Goal: Obtain resource: Download file/media

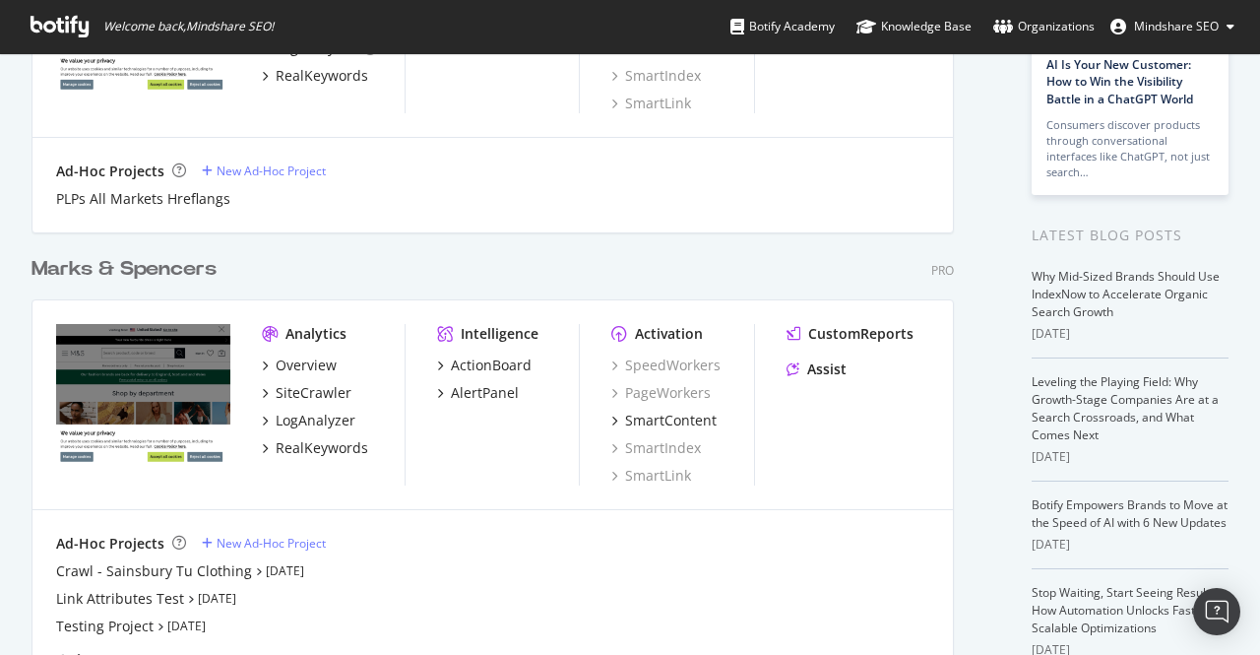
scroll to position [266, 0]
click at [112, 267] on div "Marks & Spencers" at bounding box center [124, 268] width 185 height 29
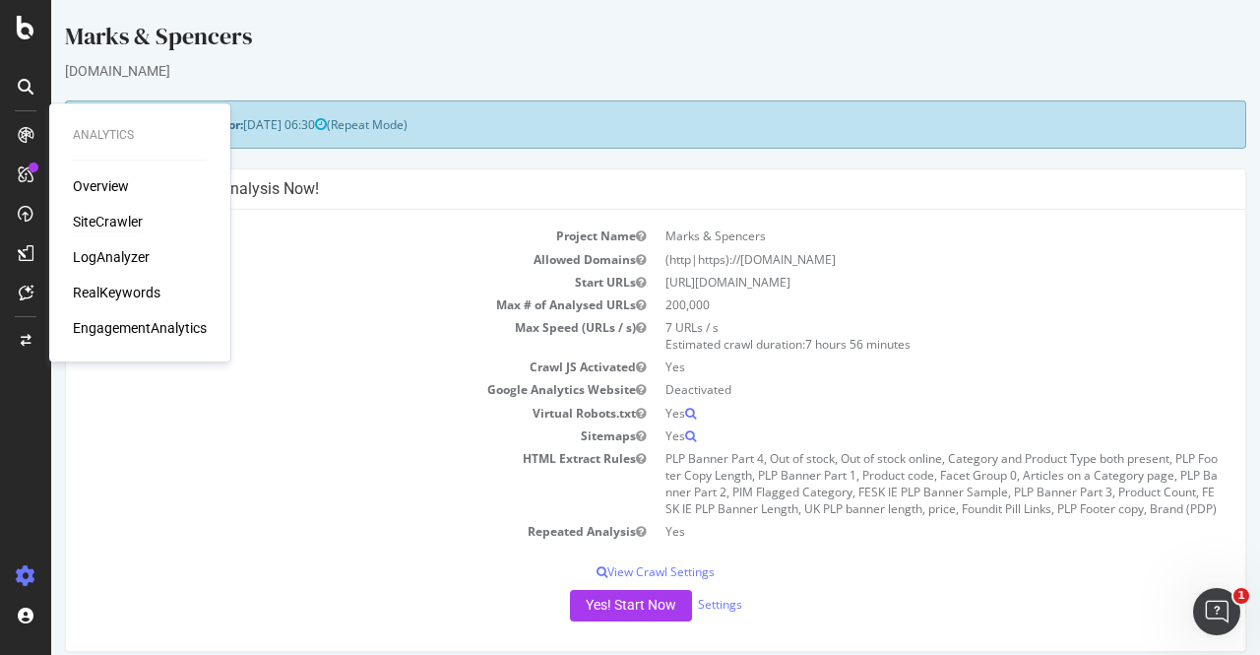
click at [95, 223] on div "SiteCrawler" at bounding box center [108, 222] width 70 height 20
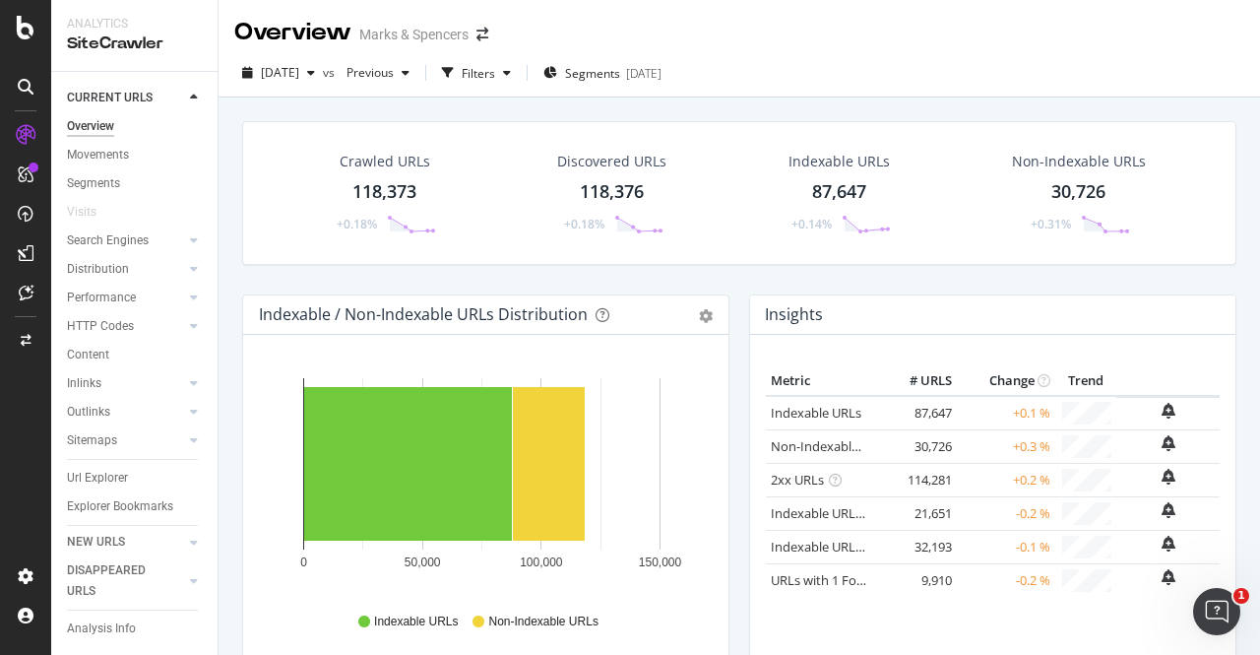
click at [388, 186] on div "118,373" at bounding box center [385, 192] width 64 height 26
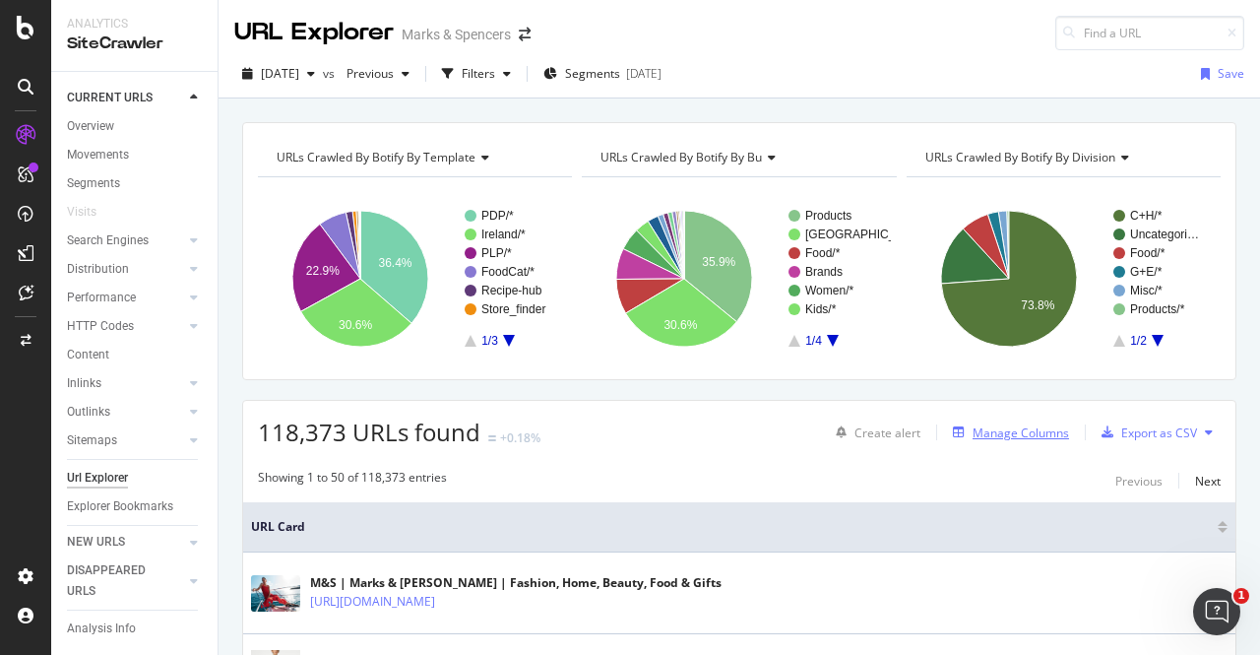
click at [1018, 435] on div "Manage Columns" at bounding box center [1021, 432] width 96 height 17
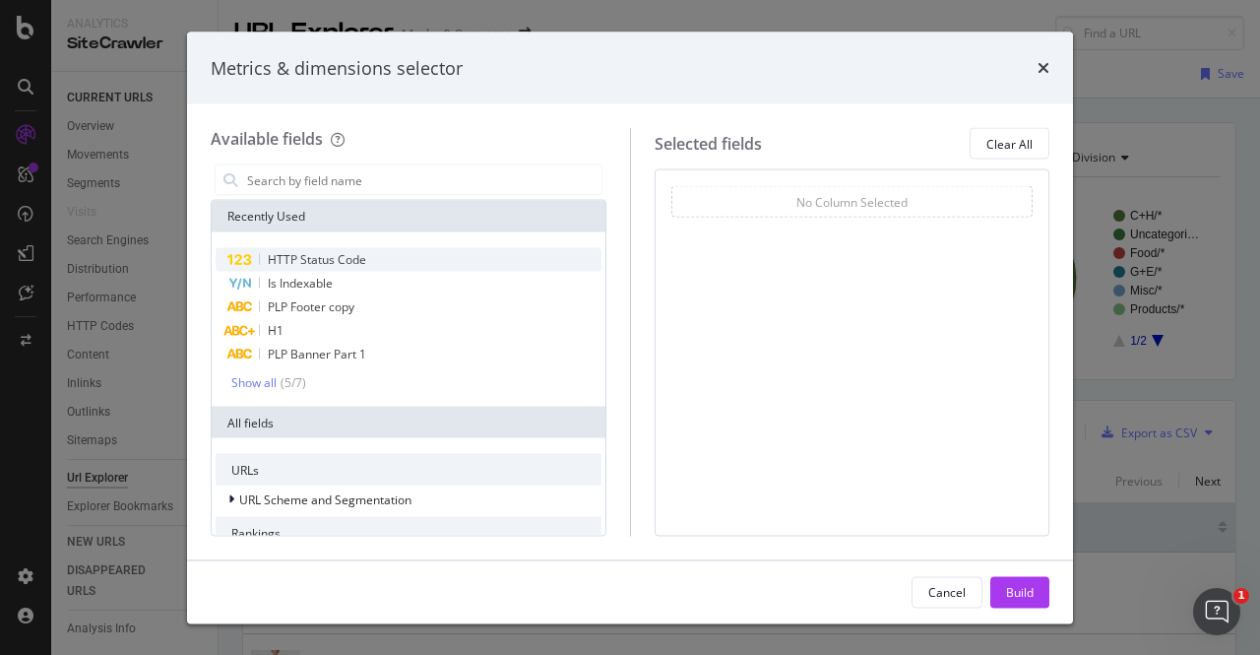
click at [349, 259] on span "HTTP Status Code" at bounding box center [317, 259] width 98 height 17
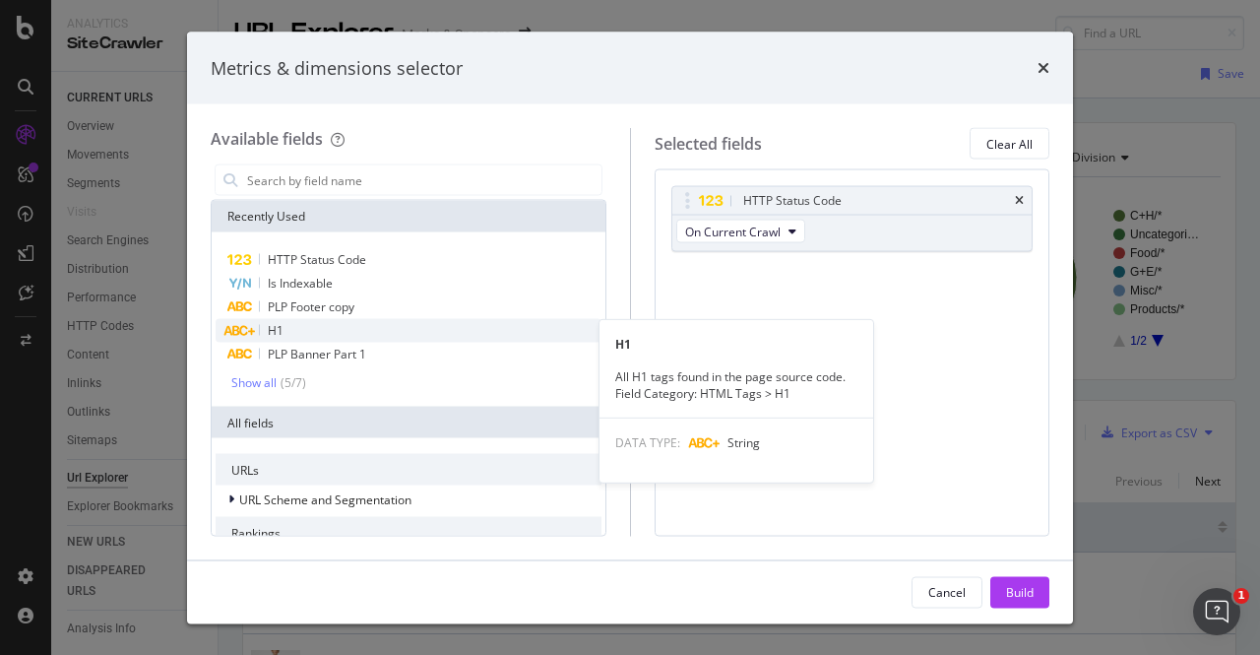
click at [362, 328] on div "H1" at bounding box center [409, 331] width 386 height 24
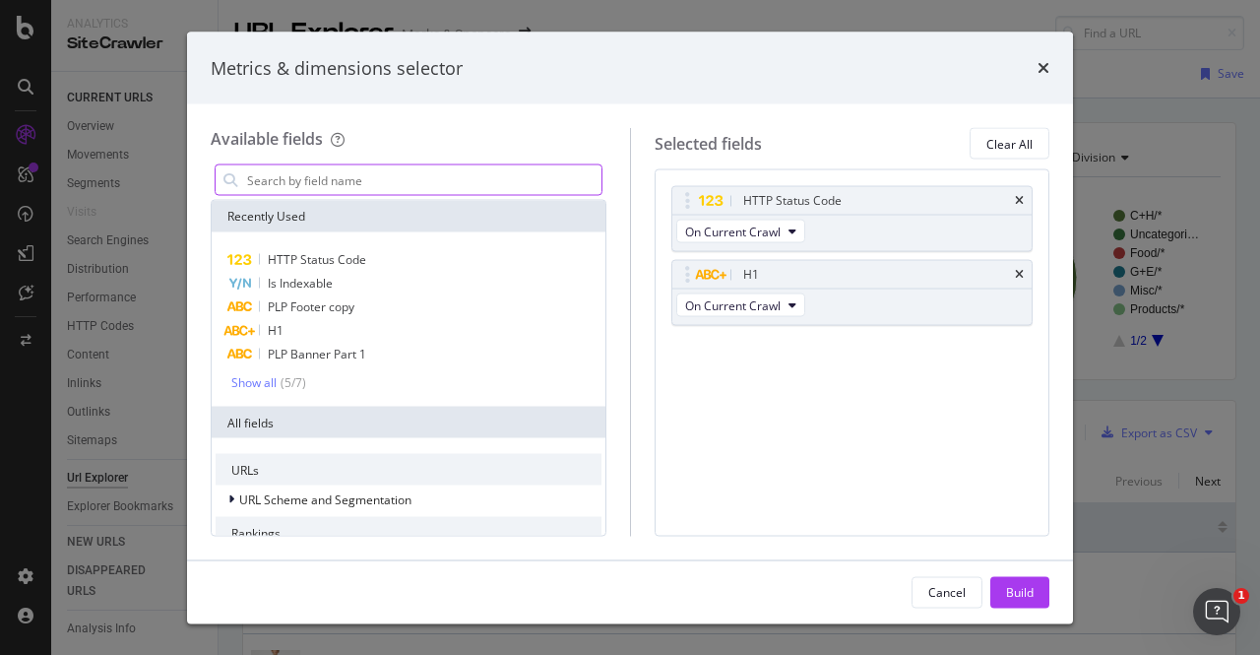
click at [420, 181] on input "modal" at bounding box center [423, 180] width 356 height 30
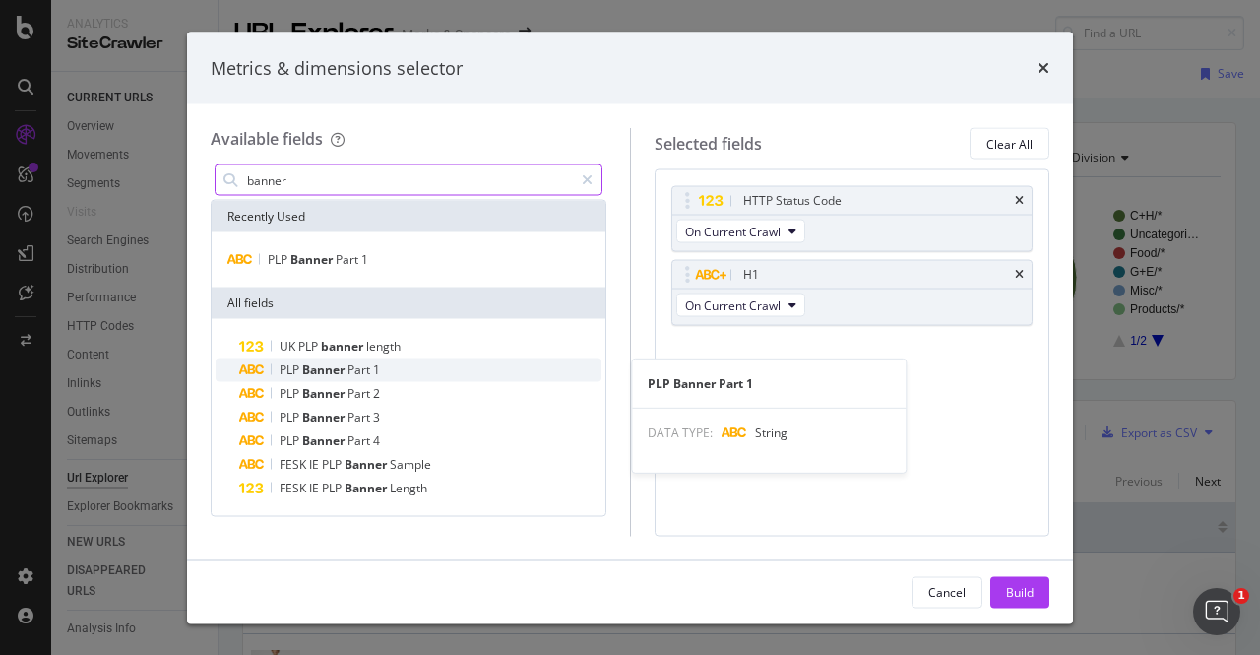
type input "banner"
click at [448, 366] on div "PLP Banner Part 1" at bounding box center [420, 370] width 362 height 24
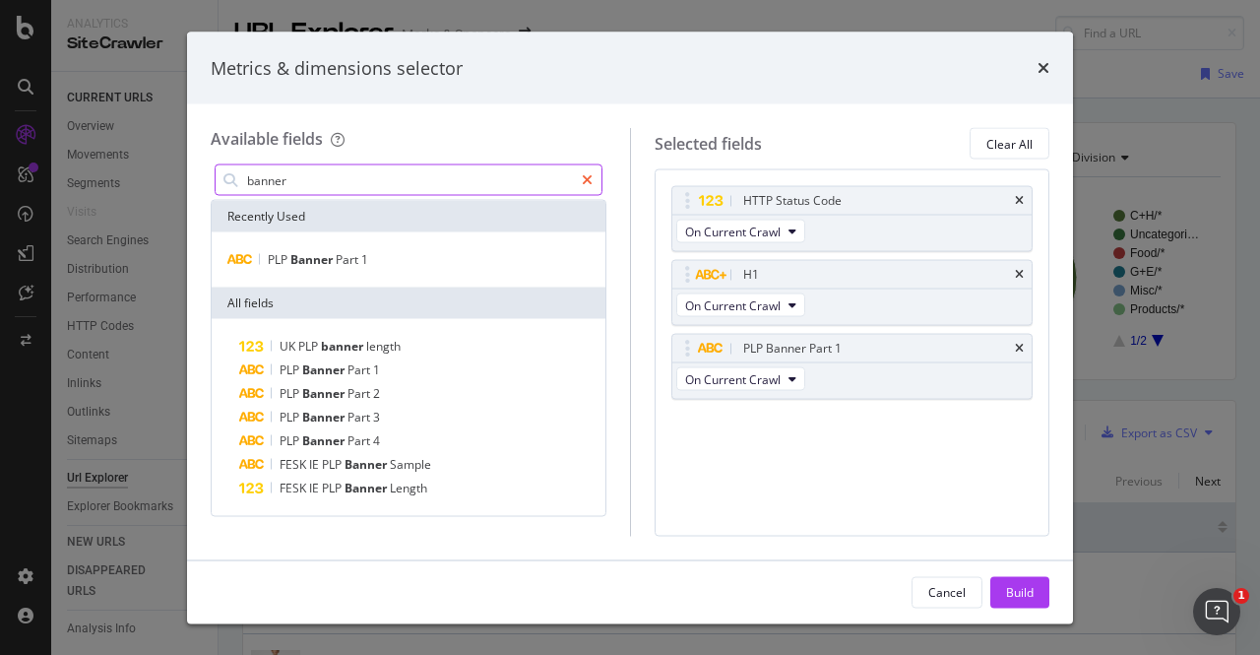
click at [579, 177] on div "modal" at bounding box center [587, 180] width 29 height 32
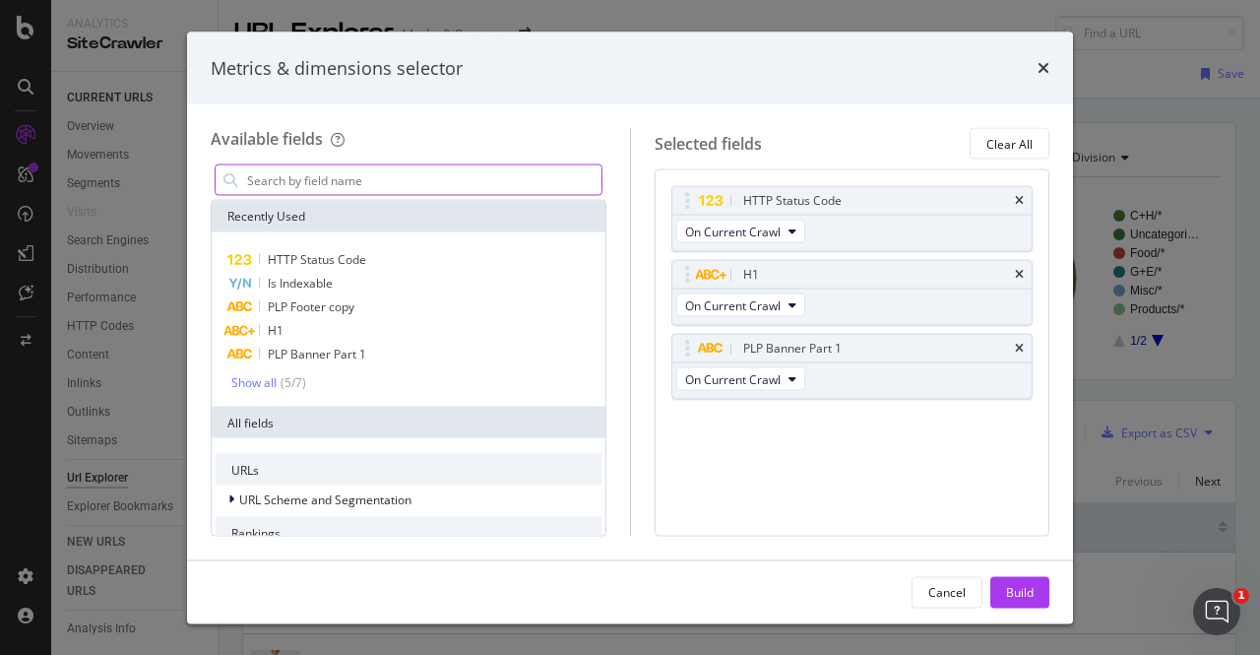
click at [475, 174] on input "modal" at bounding box center [423, 180] width 356 height 30
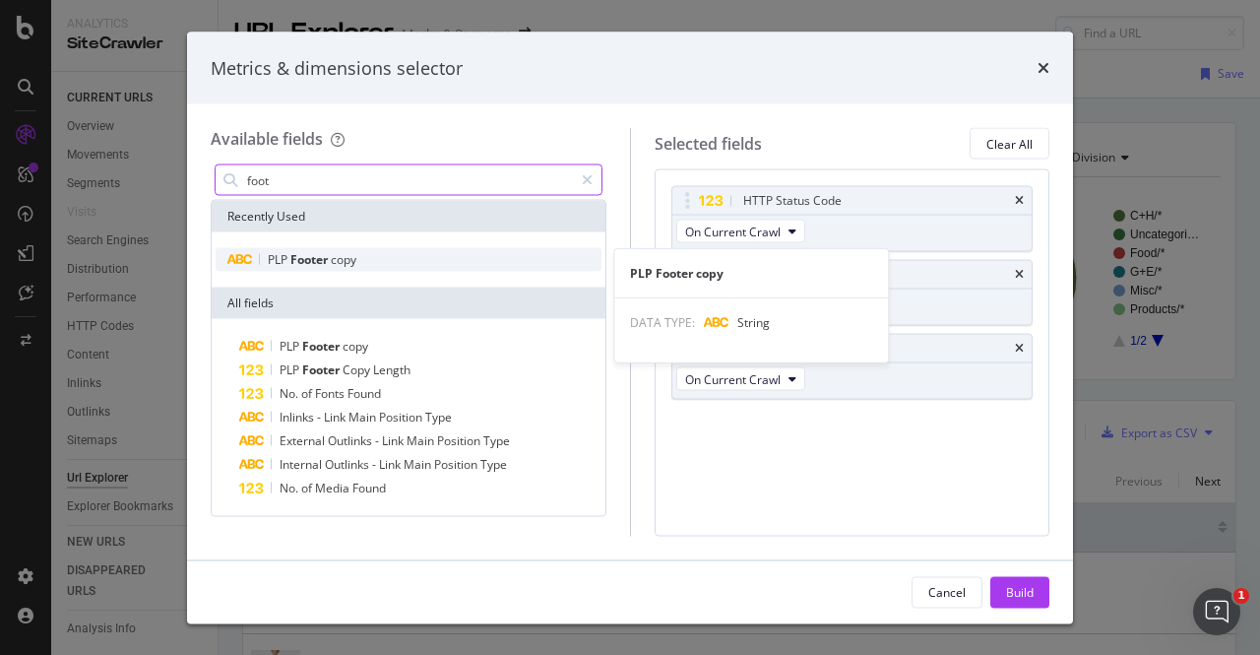
type input "foot"
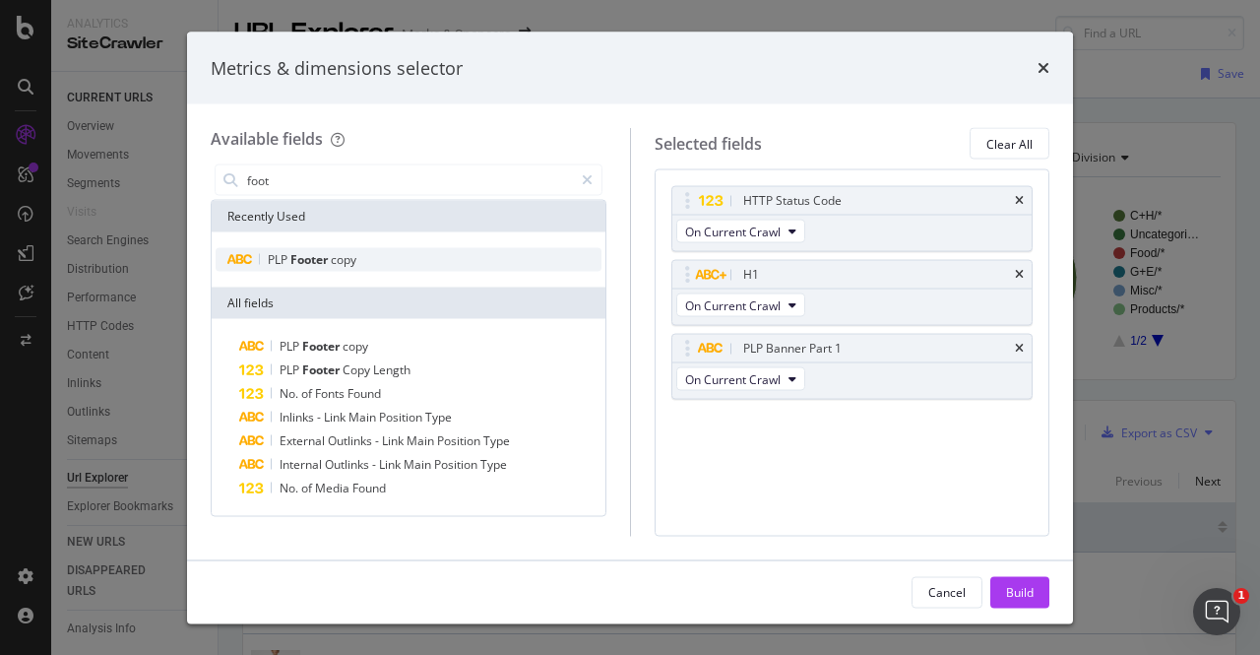
click at [410, 262] on div "PLP Footer copy" at bounding box center [409, 260] width 386 height 24
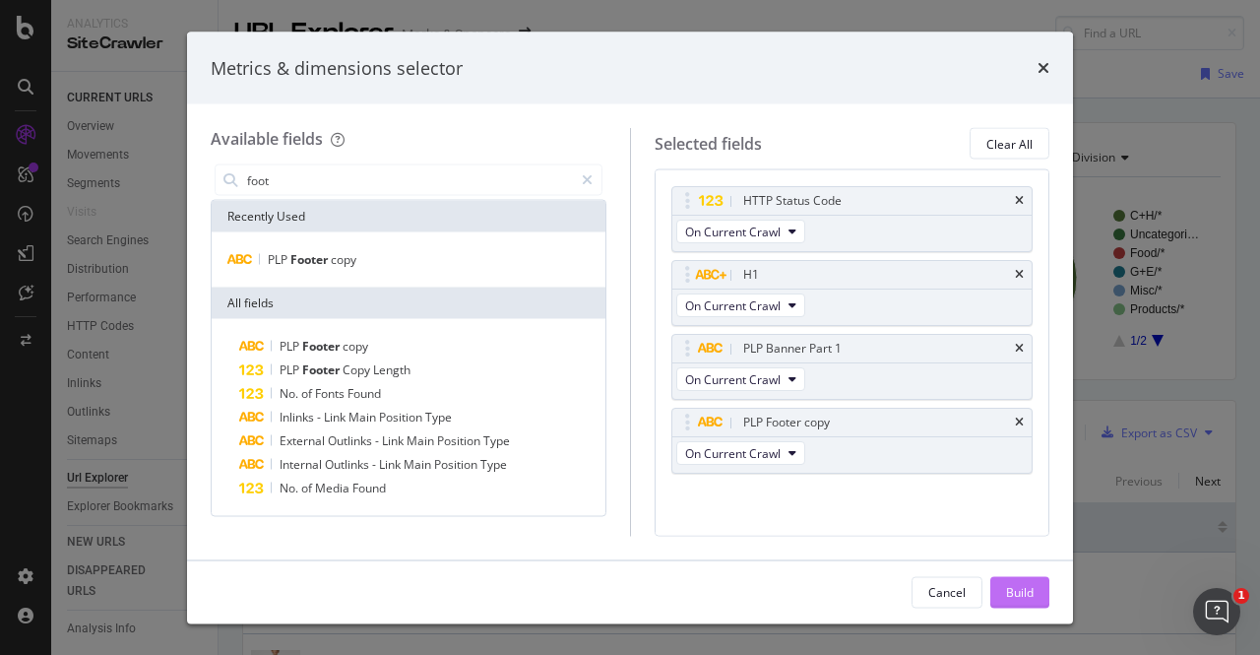
click at [1012, 588] on div "Build" at bounding box center [1020, 591] width 28 height 17
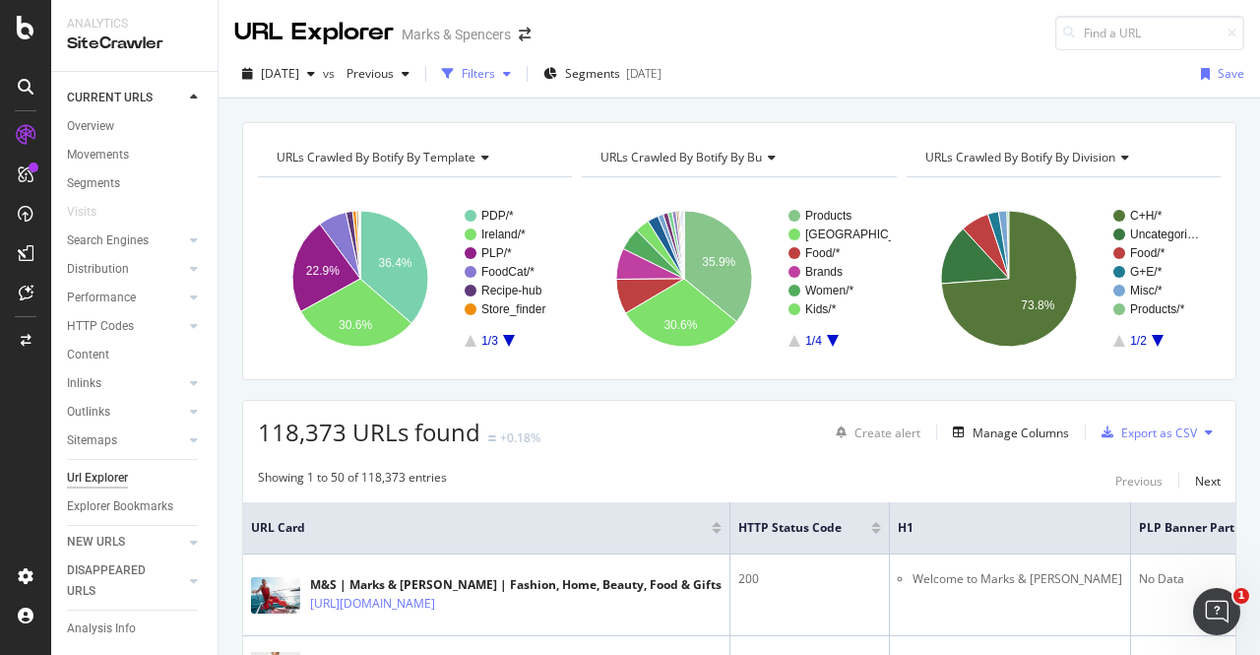
click at [495, 76] on div "Filters" at bounding box center [478, 73] width 33 height 17
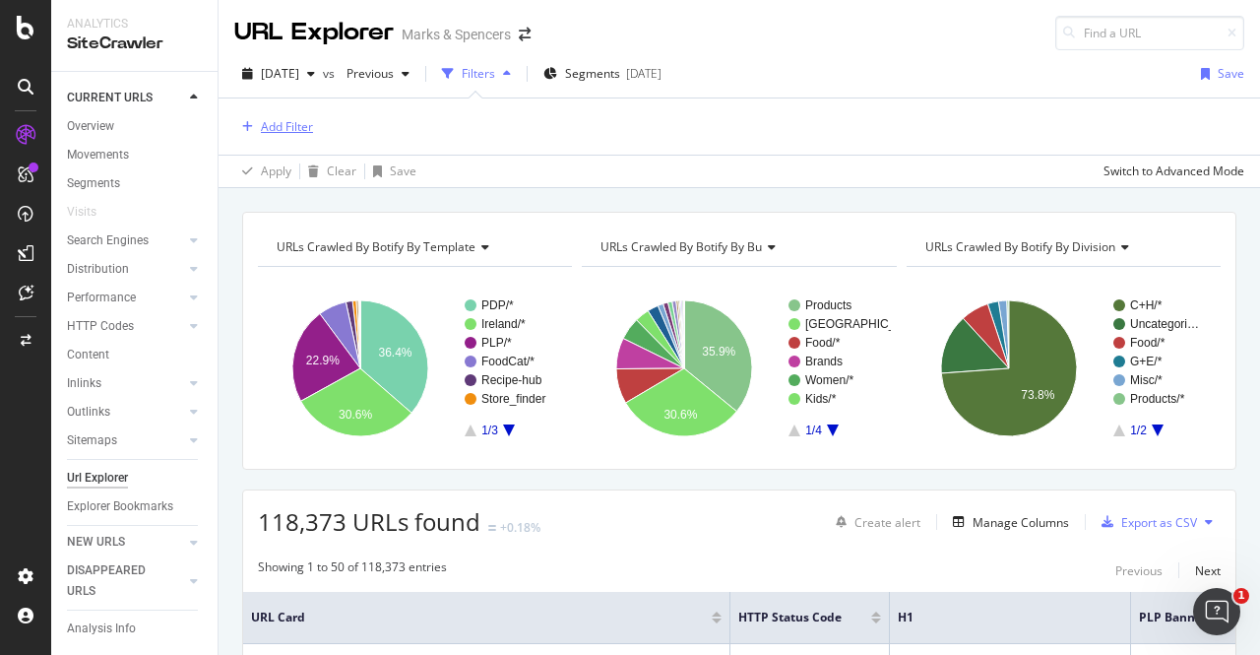
click at [296, 124] on div "Add Filter" at bounding box center [287, 126] width 52 height 17
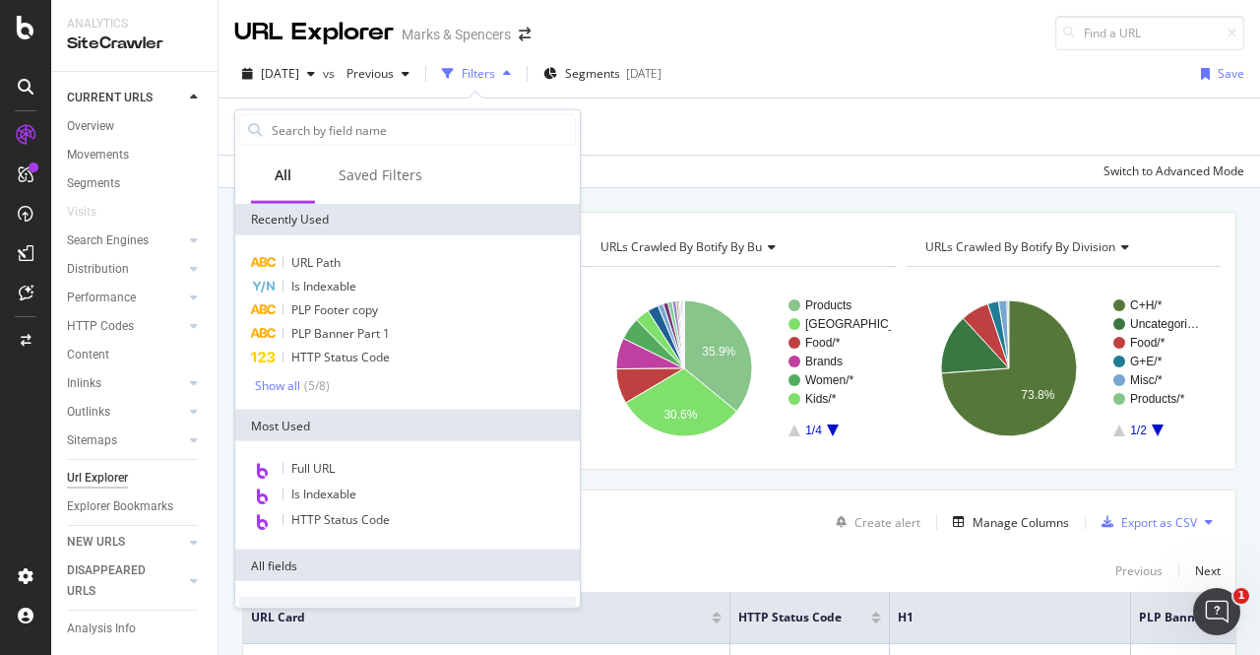
click at [676, 139] on div "Add Filter" at bounding box center [739, 126] width 1010 height 56
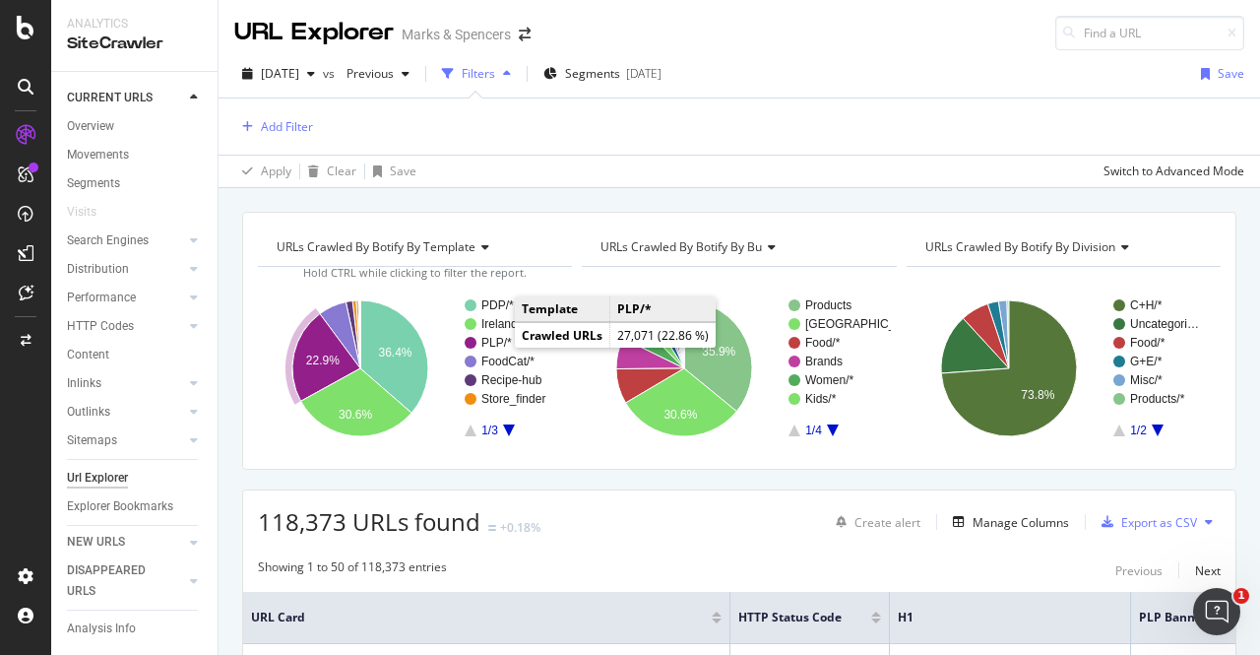
click at [492, 341] on text "PLP/*" at bounding box center [496, 343] width 31 height 14
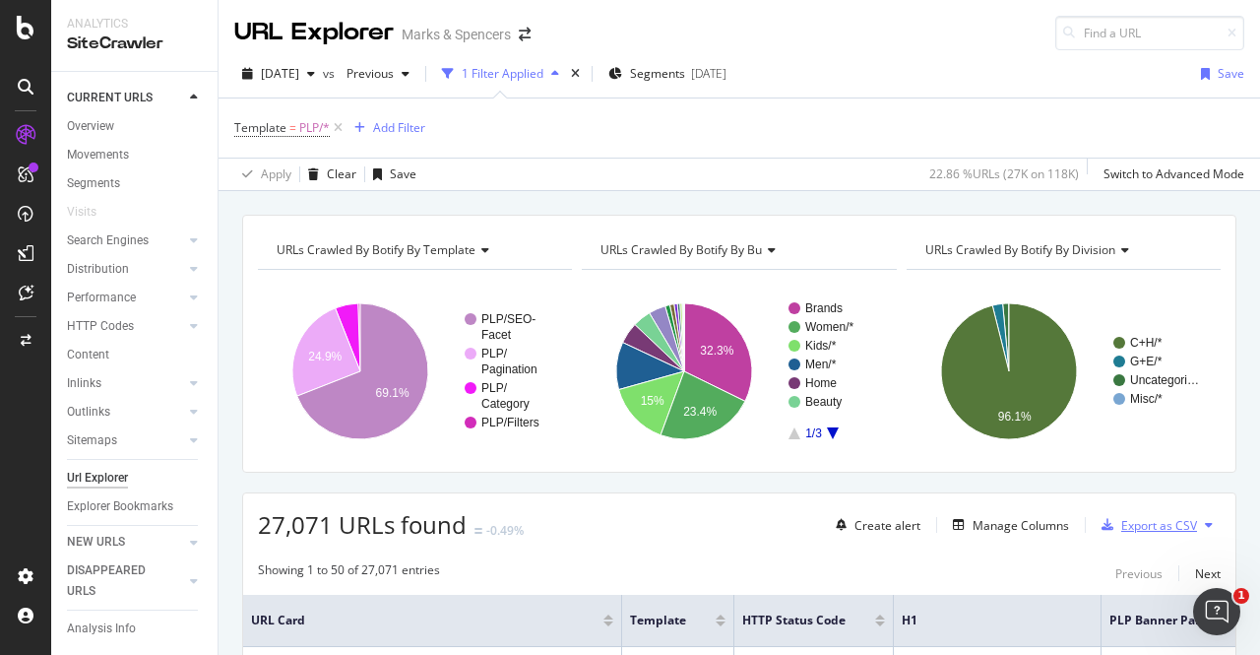
click at [1146, 525] on div "Export as CSV" at bounding box center [1160, 525] width 76 height 17
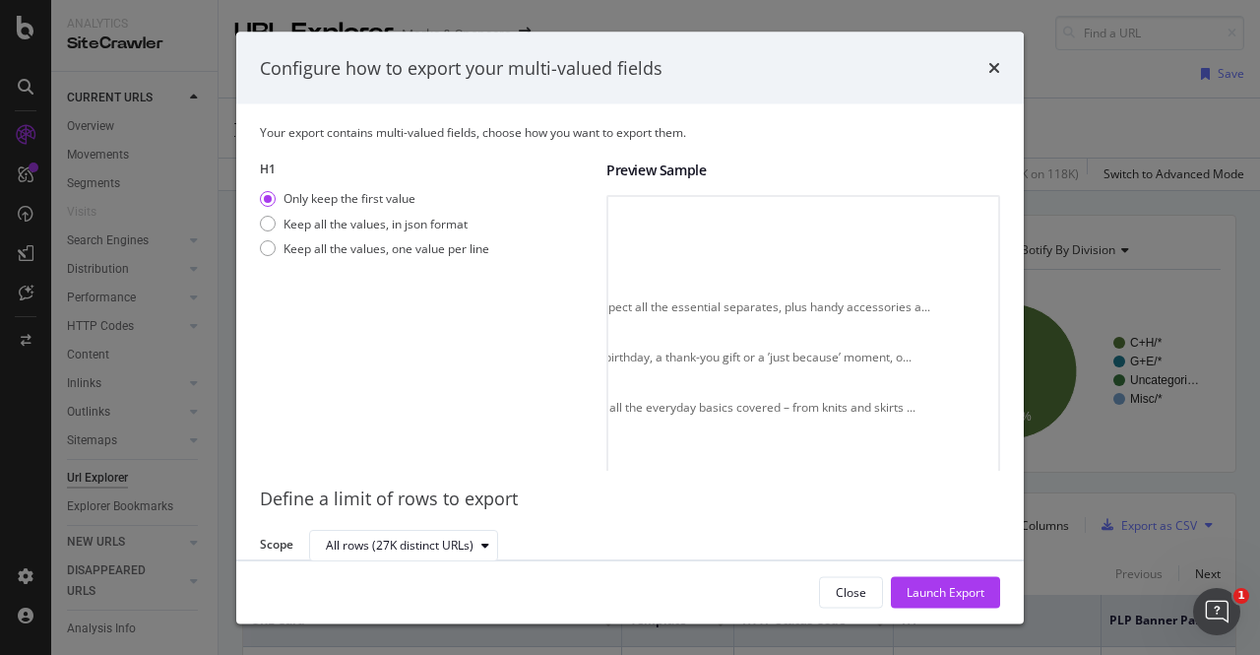
scroll to position [0, 1814]
click at [959, 589] on div "Launch Export" at bounding box center [946, 591] width 78 height 17
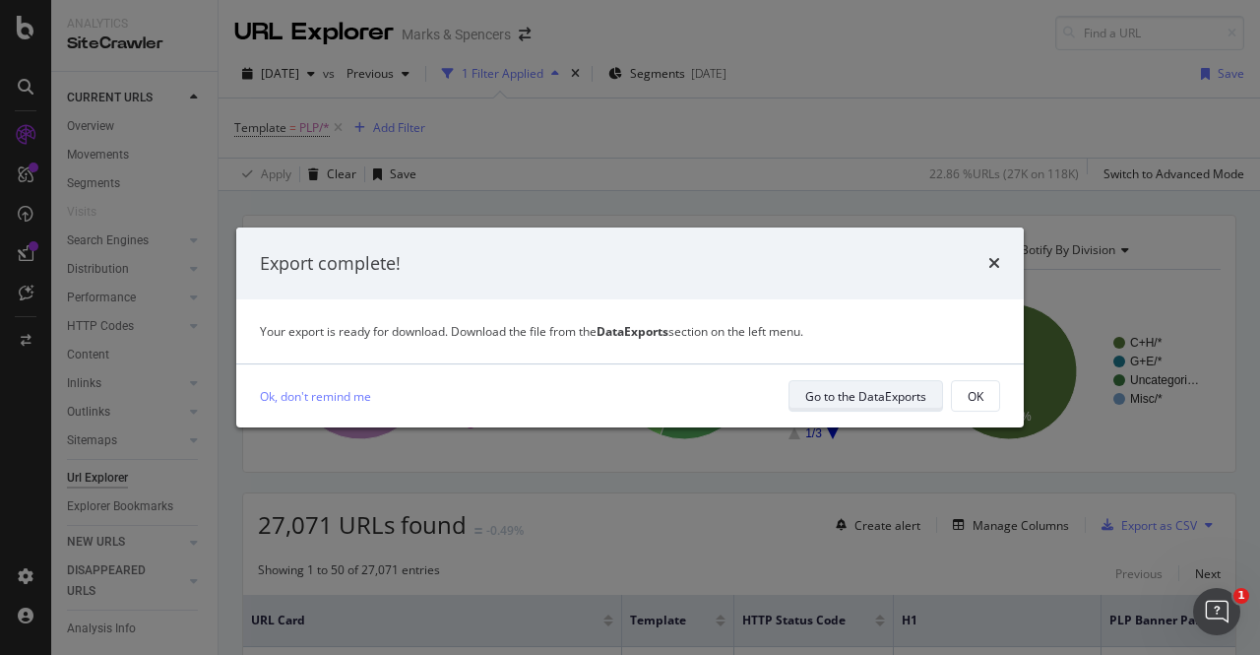
click at [858, 395] on div "Go to the DataExports" at bounding box center [865, 396] width 121 height 17
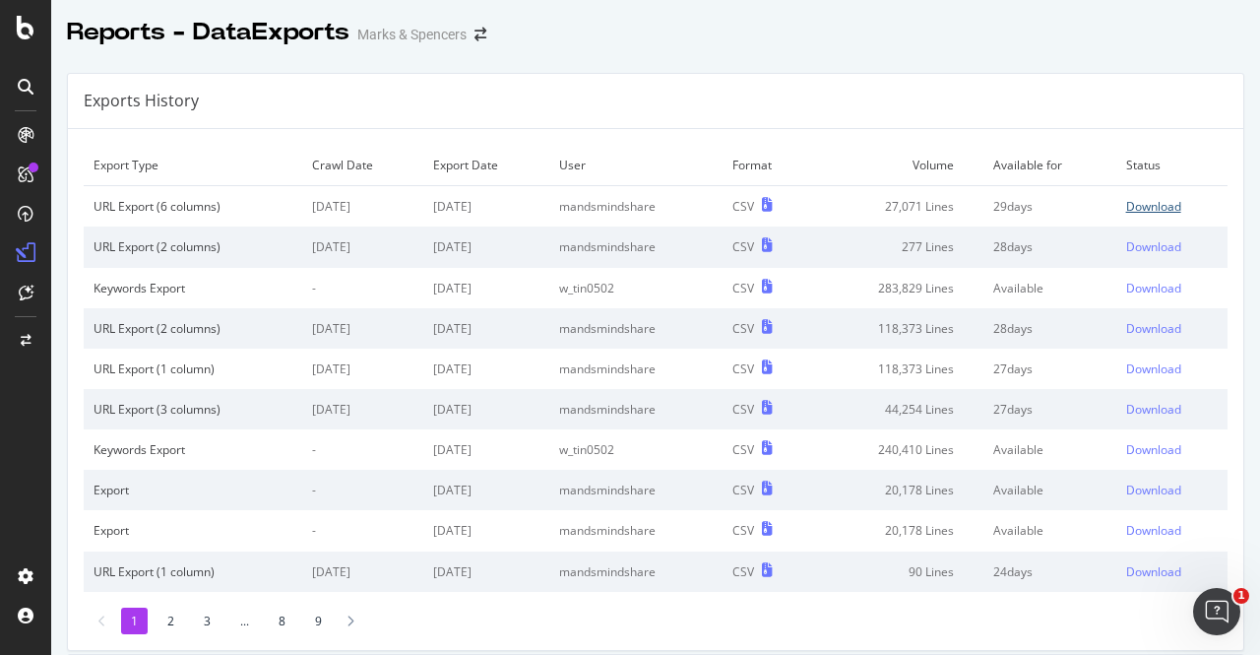
click at [1126, 204] on div "Download" at bounding box center [1153, 206] width 55 height 17
